Goal: Find specific page/section: Find specific page/section

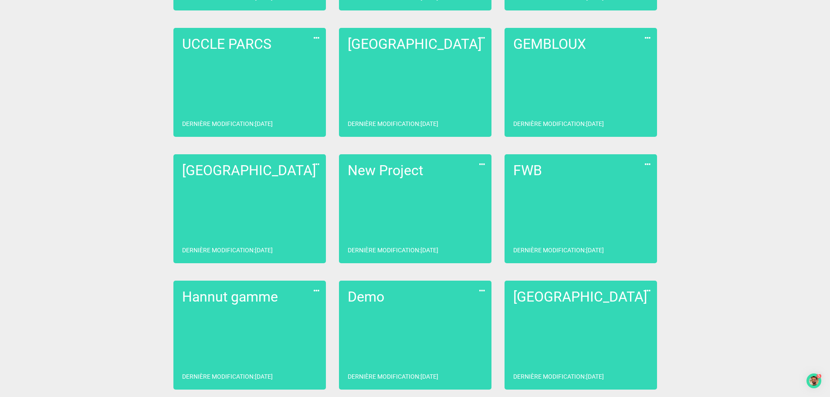
scroll to position [493, 0]
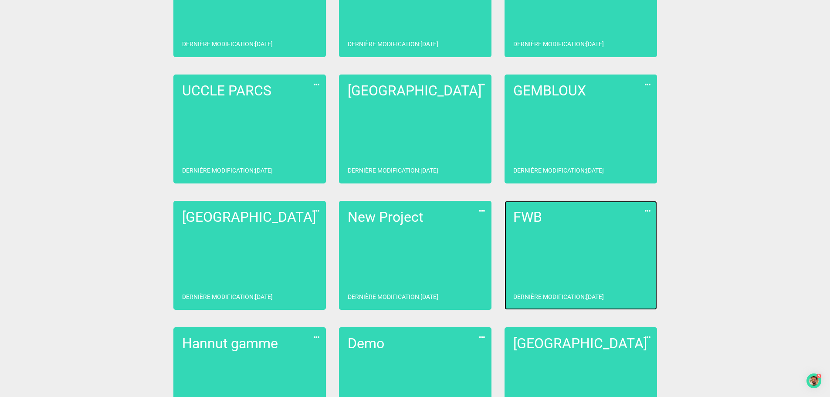
click at [543, 244] on link "FWB Dernière modification : [DATE]" at bounding box center [581, 255] width 153 height 109
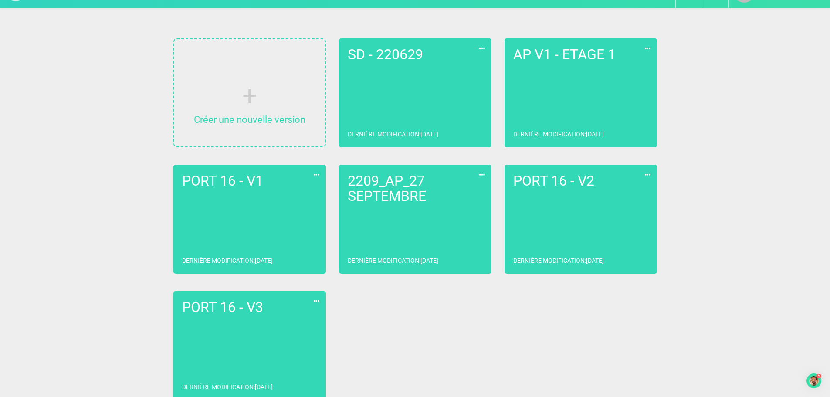
scroll to position [35, 0]
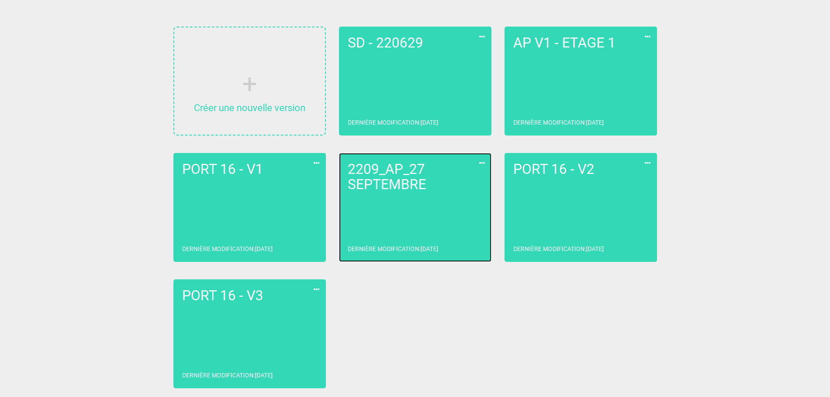
click at [452, 226] on link "2209_AP_27 SEPTEMBRE Dernière modification : [DATE]" at bounding box center [415, 207] width 153 height 109
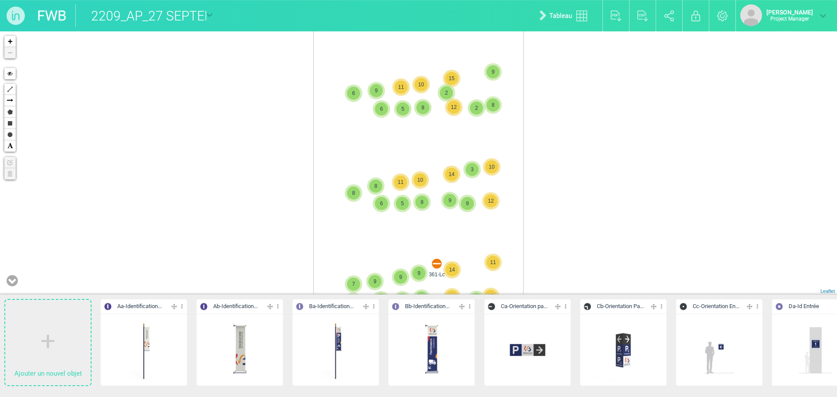
click at [18, 282] on button at bounding box center [12, 281] width 16 height 18
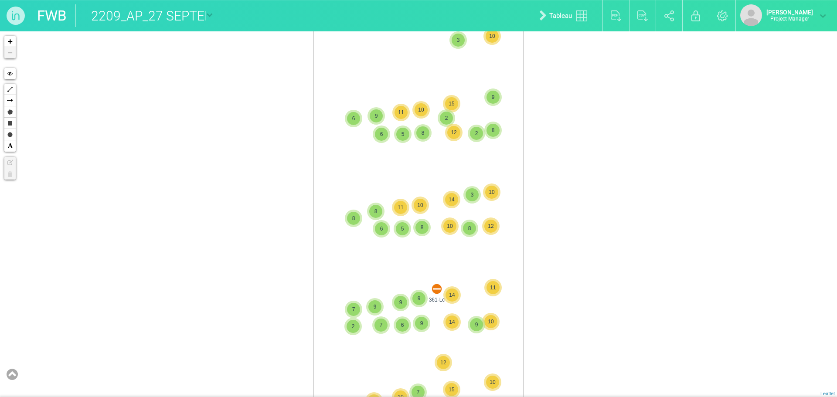
drag, startPoint x: 636, startPoint y: 255, endPoint x: 646, endPoint y: 91, distance: 164.2
click at [646, 91] on div "361-Lc 369-Lc 8 339-Q 9 2 8 448-Na 5 7 2 13 420-Lb 10 3 5 392-Lf 13 2 6 2 10 5 …" at bounding box center [418, 214] width 837 height 366
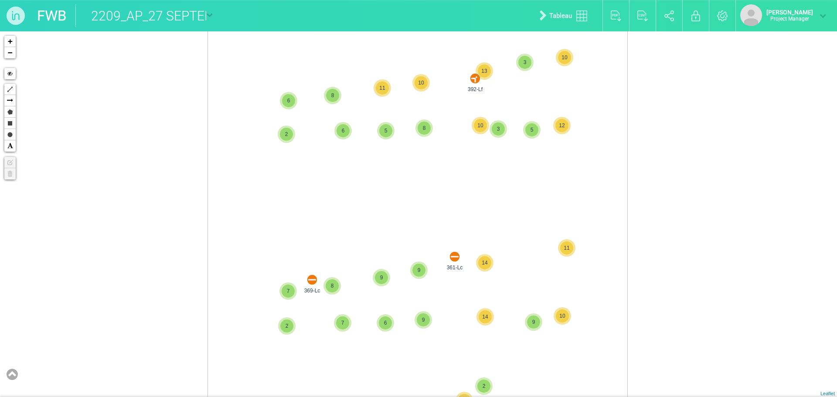
drag, startPoint x: 555, startPoint y: 272, endPoint x: 553, endPoint y: 209, distance: 63.2
click at [553, 209] on div "361-Lc 9 10 3 10 12 15 11 8 14 8 12 7 15 9 15 10 2 2 2 3 9 10 8 369-Lc 8 9 14 3…" at bounding box center [418, 214] width 837 height 366
drag, startPoint x: 649, startPoint y: 309, endPoint x: 640, endPoint y: 163, distance: 146.3
click at [640, 163] on div "361-Lc 2 2 2 3 9 10 8 369-Lc 8 9 14 339-Q 9 320-Lc 2 5 7 6 5 8 8 9 2 13 10 420-…" at bounding box center [418, 214] width 837 height 366
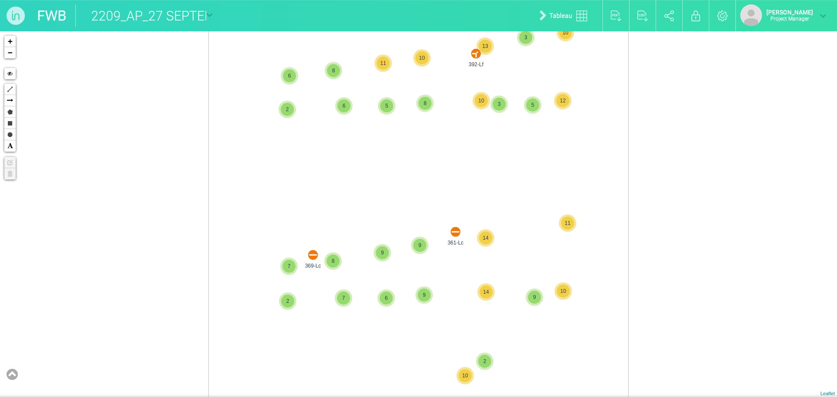
drag, startPoint x: 643, startPoint y: 304, endPoint x: 641, endPoint y: 157, distance: 146.9
click at [641, 157] on div "361-Lc 2 2 2 3 9 10 8 369-Lc 8 9 14 339-Q 9 320-Lc 2 5 7 6 5 8 8 9 2 13 10 420-…" at bounding box center [418, 214] width 837 height 366
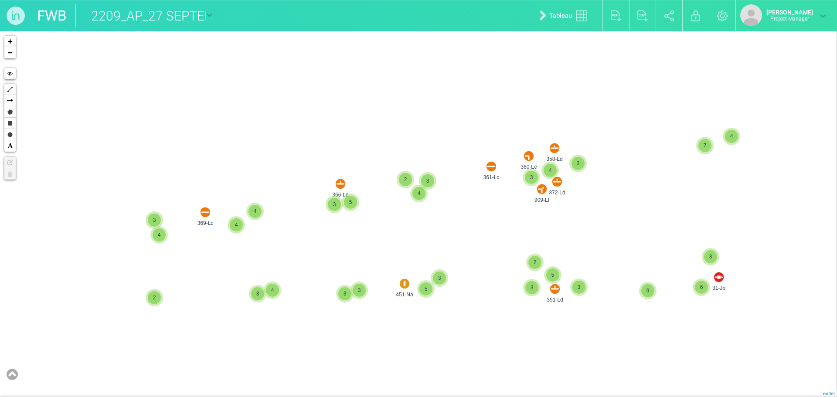
drag, startPoint x: 606, startPoint y: 343, endPoint x: 609, endPoint y: 111, distance: 231.5
click at [609, 117] on div "361-Lc 369-Lc 392-Lf 2 449-Na 2 409-Ld 396-Ld 3 5 4 4 4 4 2 4 3 351-Ld 2 3 5 3 …" at bounding box center [418, 214] width 837 height 366
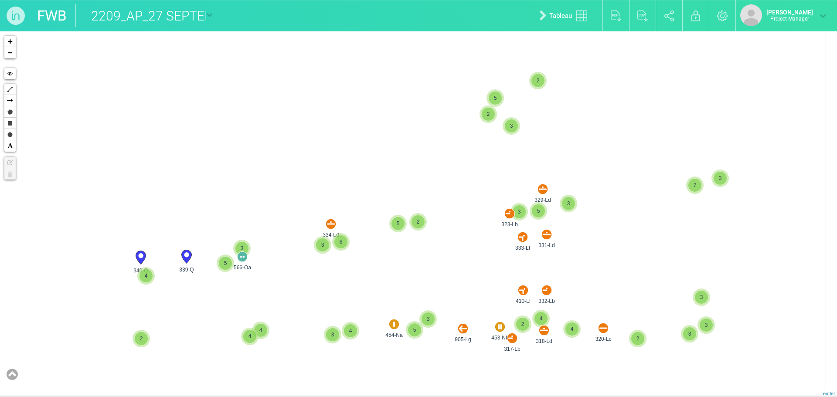
drag, startPoint x: 616, startPoint y: 150, endPoint x: 602, endPoint y: 86, distance: 66.1
click at [605, 97] on div "361-Lc 369-Lc 2 4 4 2 4 3 351-Ld 2 3 5 3 3 4 3 3 451-Na 3 5 9 31-Jb 3 6 7 4 909…" at bounding box center [418, 214] width 837 height 366
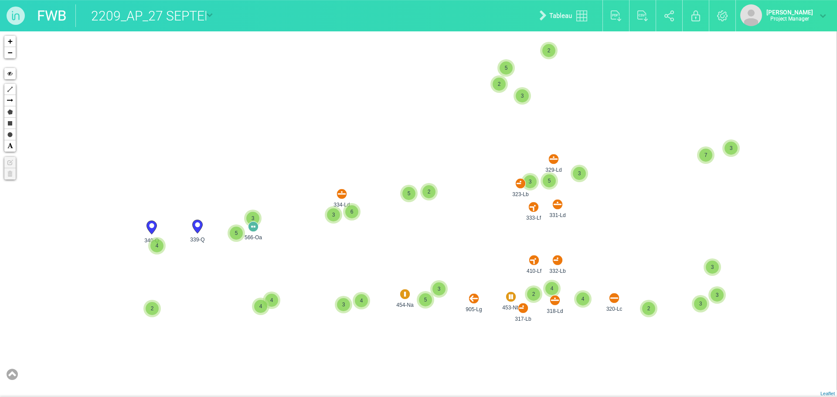
drag, startPoint x: 608, startPoint y: 99, endPoint x: 594, endPoint y: 0, distance: 99.5
click at [595, 22] on div "FWB 2209_AP_27 SEPTEMBRE SD - 220629 AP V1 - ETAGE 1 PORT 16 - V1 2209_AP_27 SE…" at bounding box center [418, 198] width 837 height 397
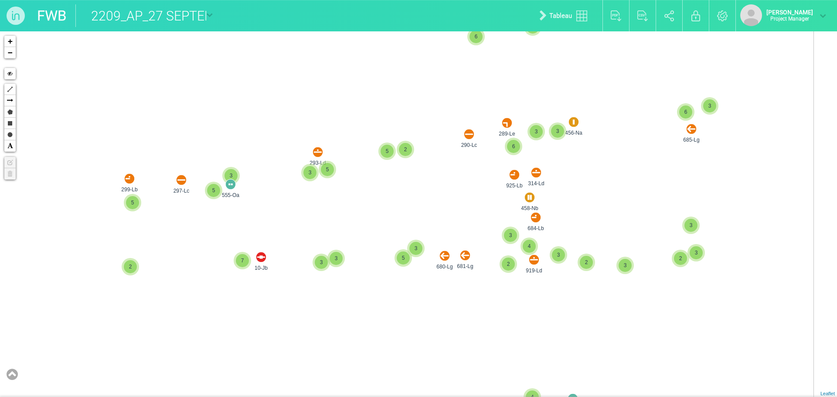
drag, startPoint x: 636, startPoint y: 143, endPoint x: 611, endPoint y: 204, distance: 66.5
click at [612, 213] on div "320-Lc 2 3 4 4 4 2 3 3 3 410-Lf 453-Nb 317-Lb 332-Lb 318-Ld 2 4 4 905-Lg 454-Na…" at bounding box center [418, 214] width 837 height 366
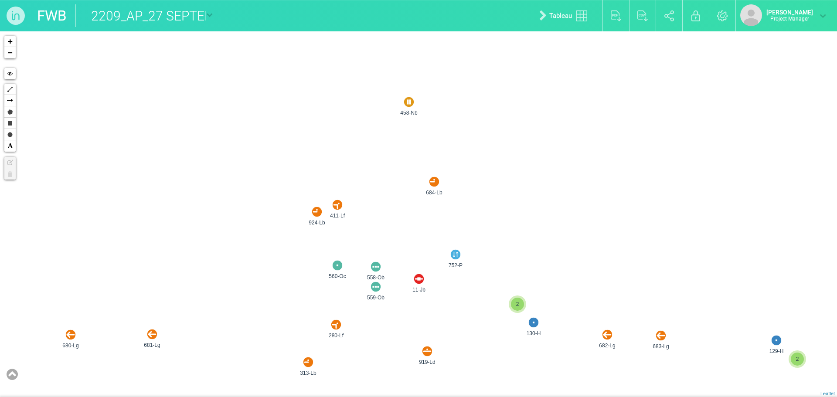
drag, startPoint x: 581, startPoint y: 175, endPoint x: 592, endPoint y: 188, distance: 17.3
click at [592, 188] on div "685-Lg 456-Na 289-Le 290-Lc 555-Oa 925-Lb 458-Nb 314-Ld 293-Ld 681-Lg 680-Lg 91…" at bounding box center [418, 214] width 837 height 366
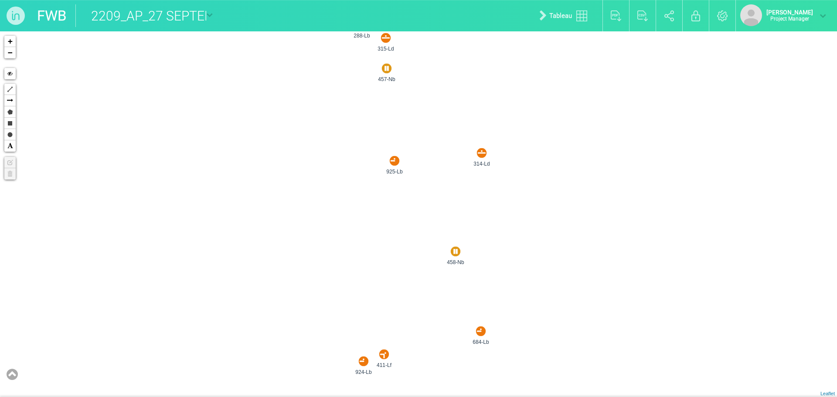
drag, startPoint x: 523, startPoint y: 159, endPoint x: 572, endPoint y: 321, distance: 169.6
click at [572, 321] on div "685-Lg 456-Na 289-Le 290-Lc 555-Oa 925-Lb 458-Nb 314-Ld 293-Ld 681-Lg 680-Lg 91…" at bounding box center [418, 214] width 837 height 366
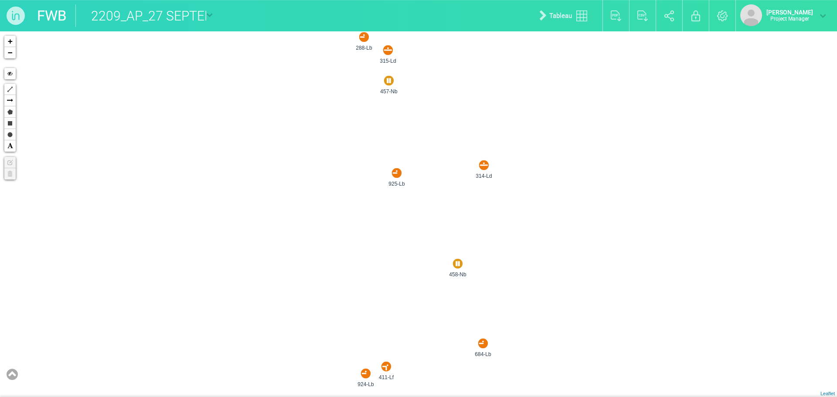
drag, startPoint x: 567, startPoint y: 198, endPoint x: 570, endPoint y: 167, distance: 31.5
click at [570, 168] on div "685-Lg 456-Na 289-Le 290-Lc 555-Oa 925-Lb 458-Nb 314-Ld 293-Ld 681-Lg 680-Lg 91…" at bounding box center [418, 214] width 837 height 366
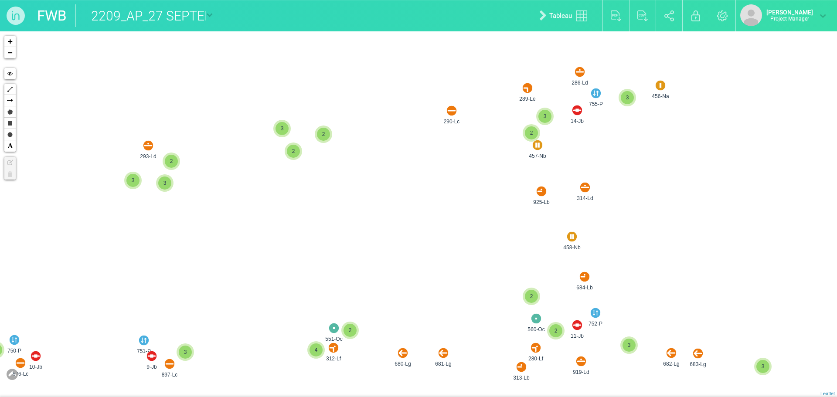
drag, startPoint x: 609, startPoint y: 226, endPoint x: 613, endPoint y: 240, distance: 14.8
click at [613, 240] on div "685-Lg 456-Na 289-Le 290-Lc 555-Oa 925-Lb 458-Nb 314-Ld 293-Ld 681-Lg 680-Lg 91…" at bounding box center [418, 214] width 837 height 366
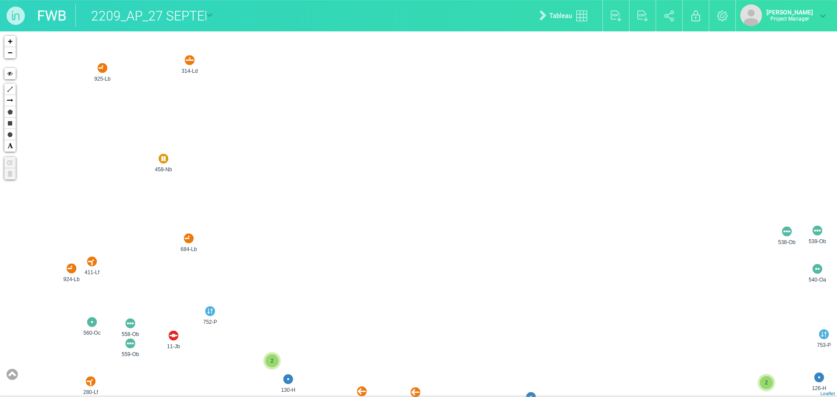
drag, startPoint x: 601, startPoint y: 165, endPoint x: 452, endPoint y: 238, distance: 164.9
click at [459, 263] on div "685-Lg 289-Le 290-Lc 925-Lb 458-Nb 314-Ld 293-Ld 684-Lb 681-Lg 680-Lg 919-Ld 45…" at bounding box center [418, 214] width 837 height 366
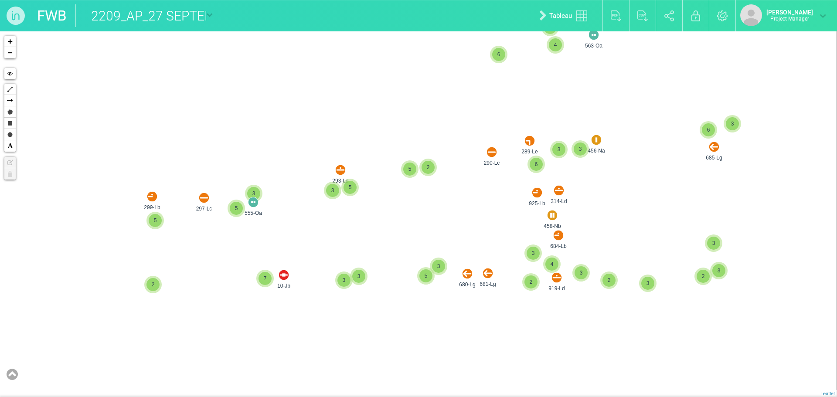
drag, startPoint x: 110, startPoint y: 242, endPoint x: 142, endPoint y: 235, distance: 32.5
click at [142, 235] on div "685-Lg 289-Le 290-Lc 925-Lb 458-Nb 314-Ld 293-Ld 684-Lb 681-Lg 680-Lg 919-Ld 45…" at bounding box center [418, 214] width 837 height 366
drag, startPoint x: 121, startPoint y: 239, endPoint x: 165, endPoint y: 232, distance: 44.9
click at [165, 232] on div "685-Lg 289-Le 290-Lc 925-Lb 458-Nb 314-Ld 293-Ld 684-Lb 681-Lg 680-Lg 919-Ld 45…" at bounding box center [418, 214] width 837 height 366
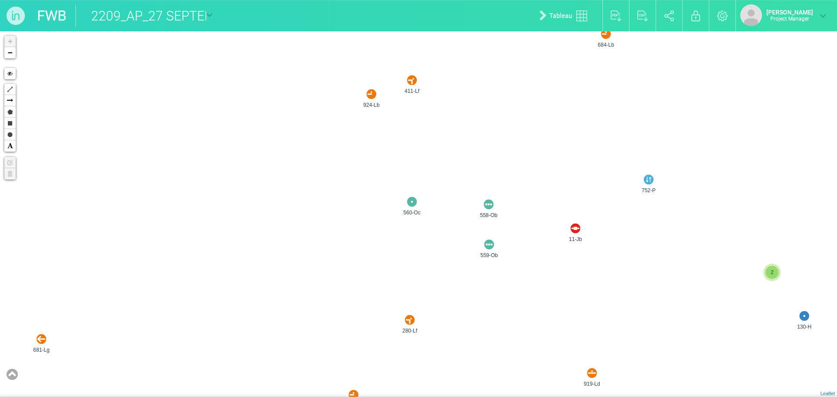
drag, startPoint x: 367, startPoint y: 161, endPoint x: 371, endPoint y: 185, distance: 23.8
click at [371, 185] on div "458-Nb 681-Lg 680-Lg 919-Ld 684-Lb 551-Oc 312-Lf 313-Lb 280-Lf 560-Oc 752-P 11-…" at bounding box center [418, 214] width 837 height 366
